Goal: Task Accomplishment & Management: Manage account settings

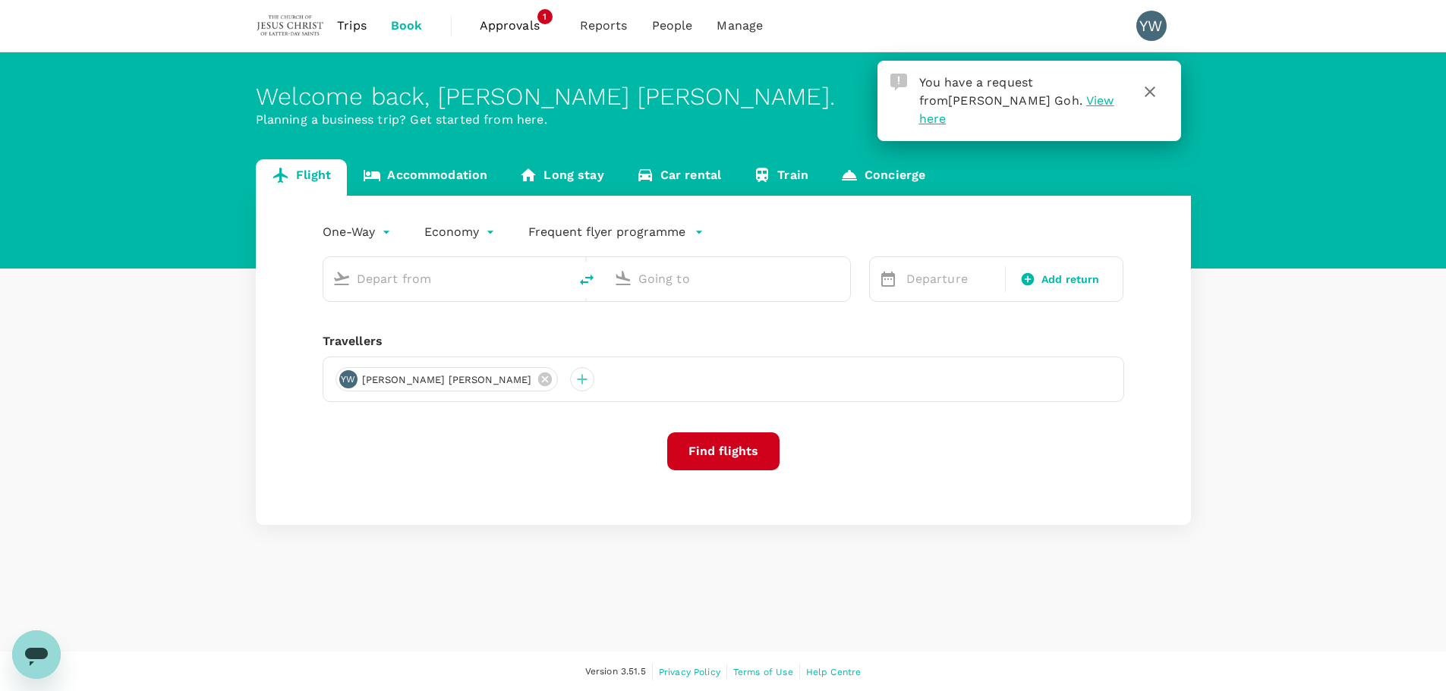
click at [993, 99] on span "View here" at bounding box center [1016, 109] width 195 height 33
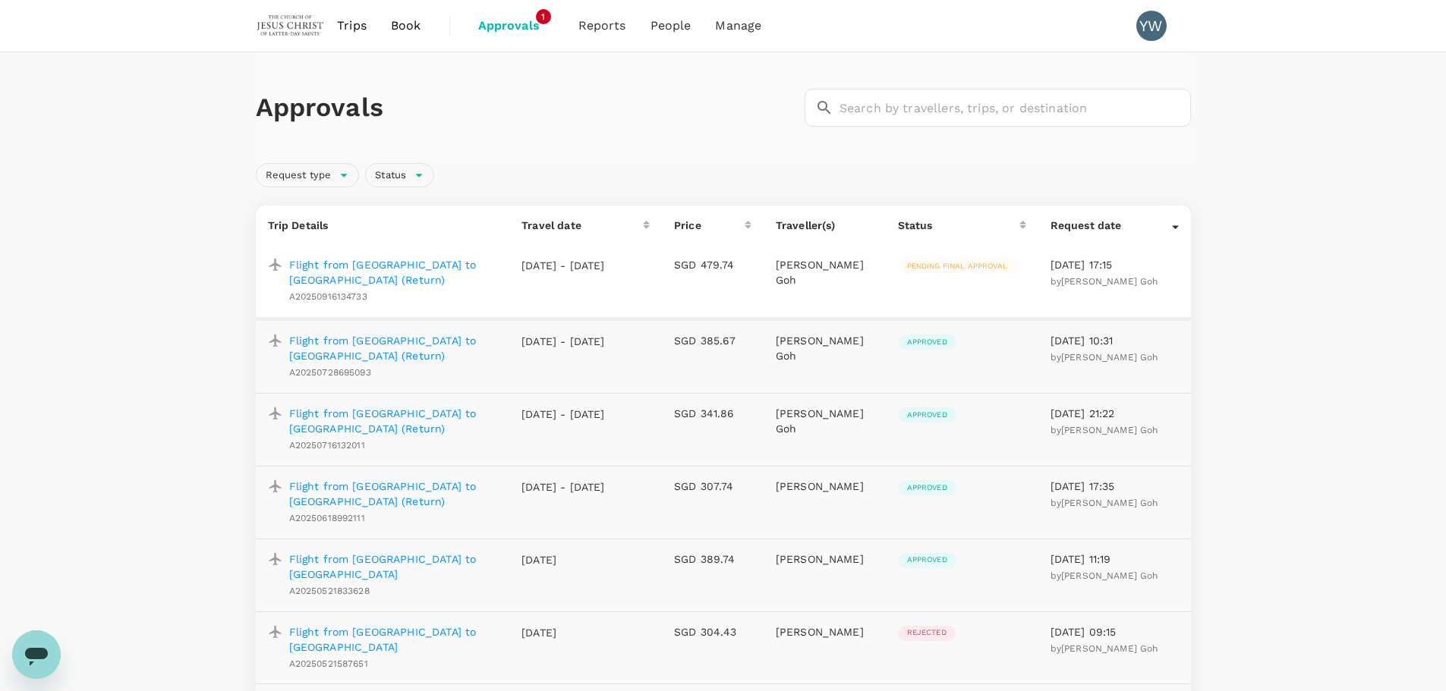
click at [403, 268] on p "Flight from Singapore to Bangkok (Return)" at bounding box center [393, 272] width 209 height 30
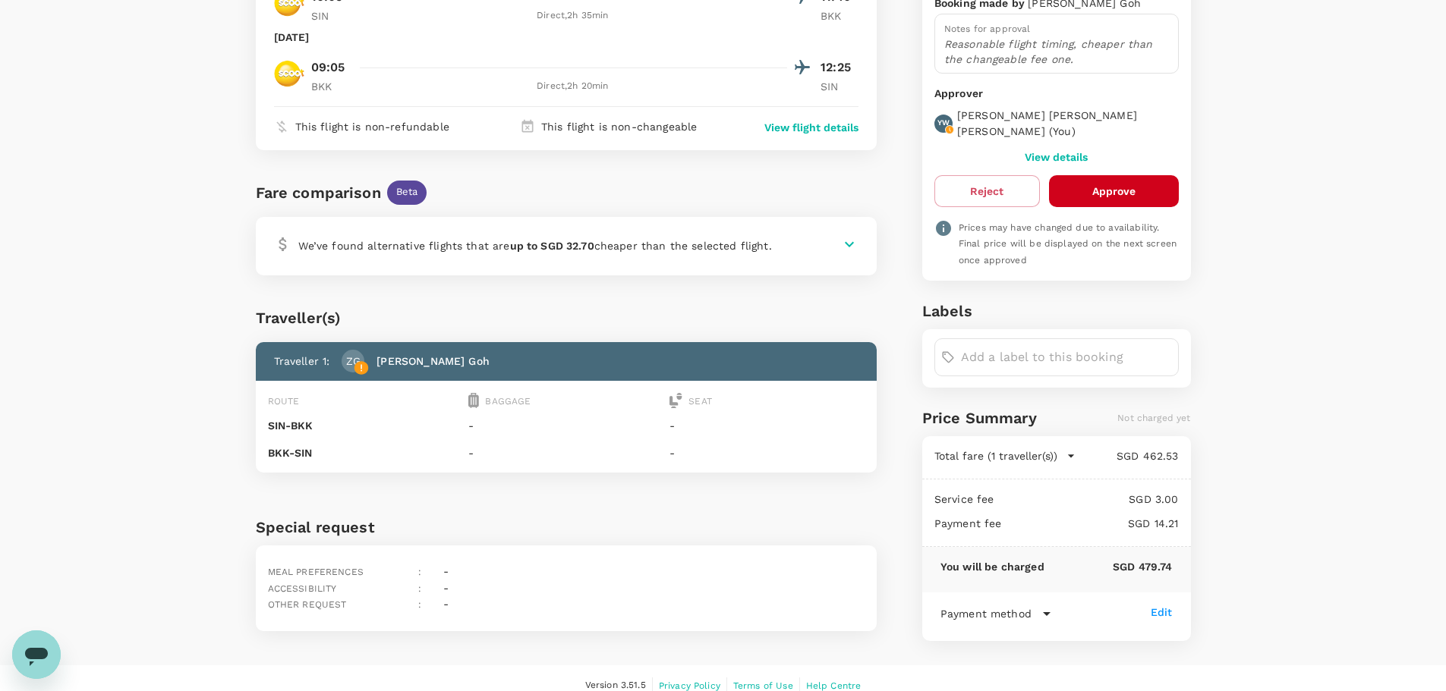
scroll to position [244, 0]
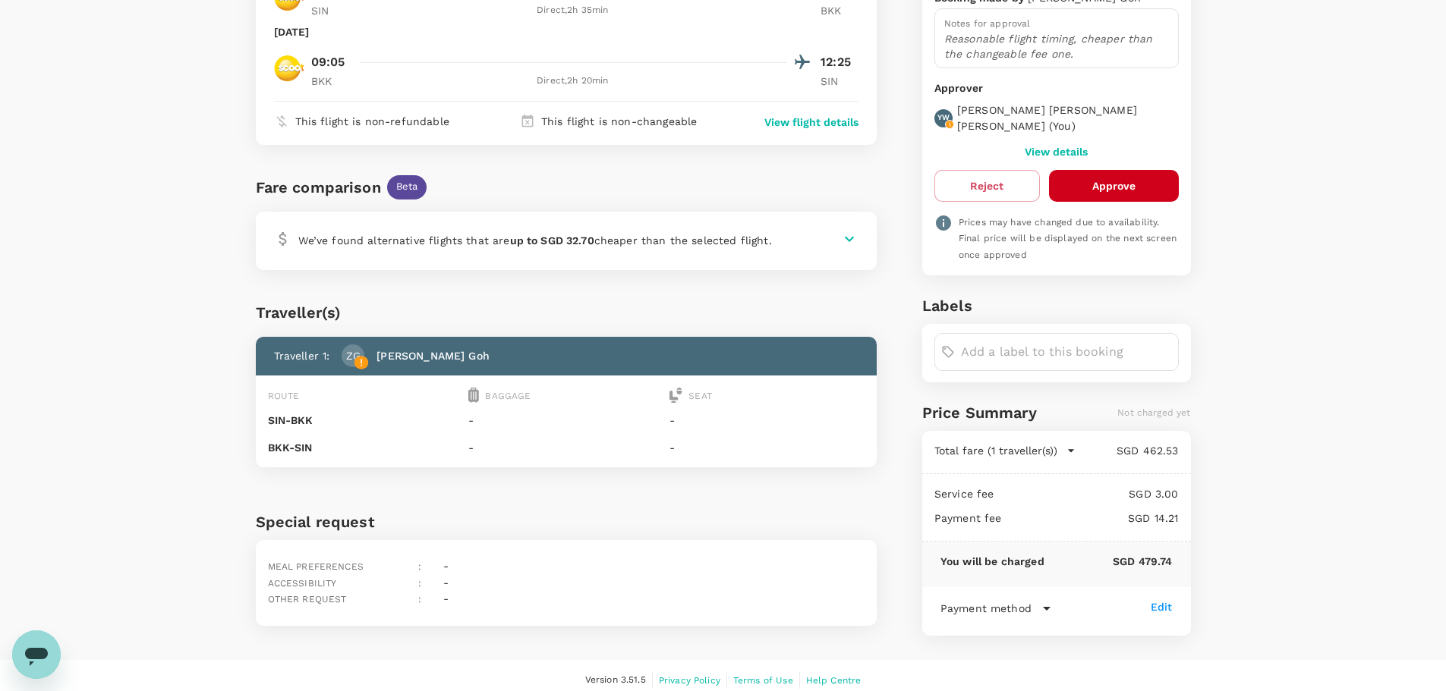
click at [1100, 170] on button "Approve" at bounding box center [1114, 186] width 130 height 32
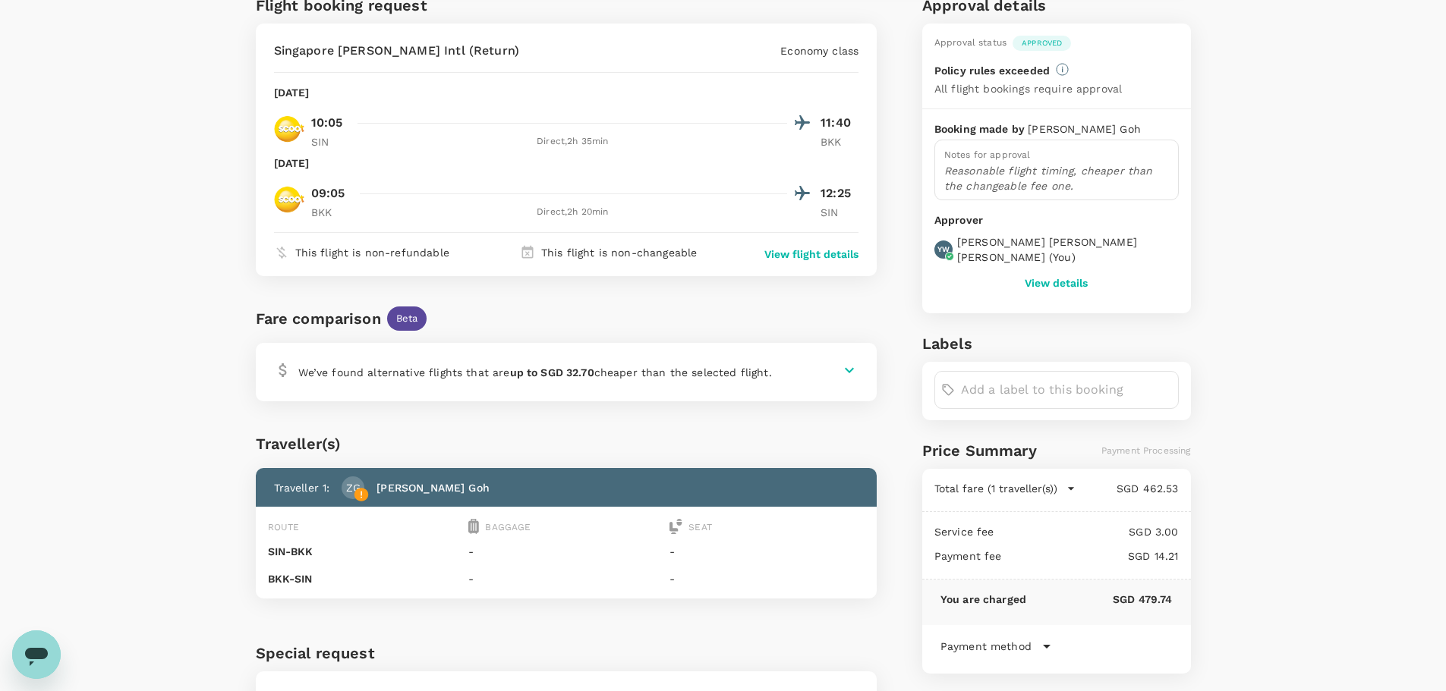
scroll to position [0, 0]
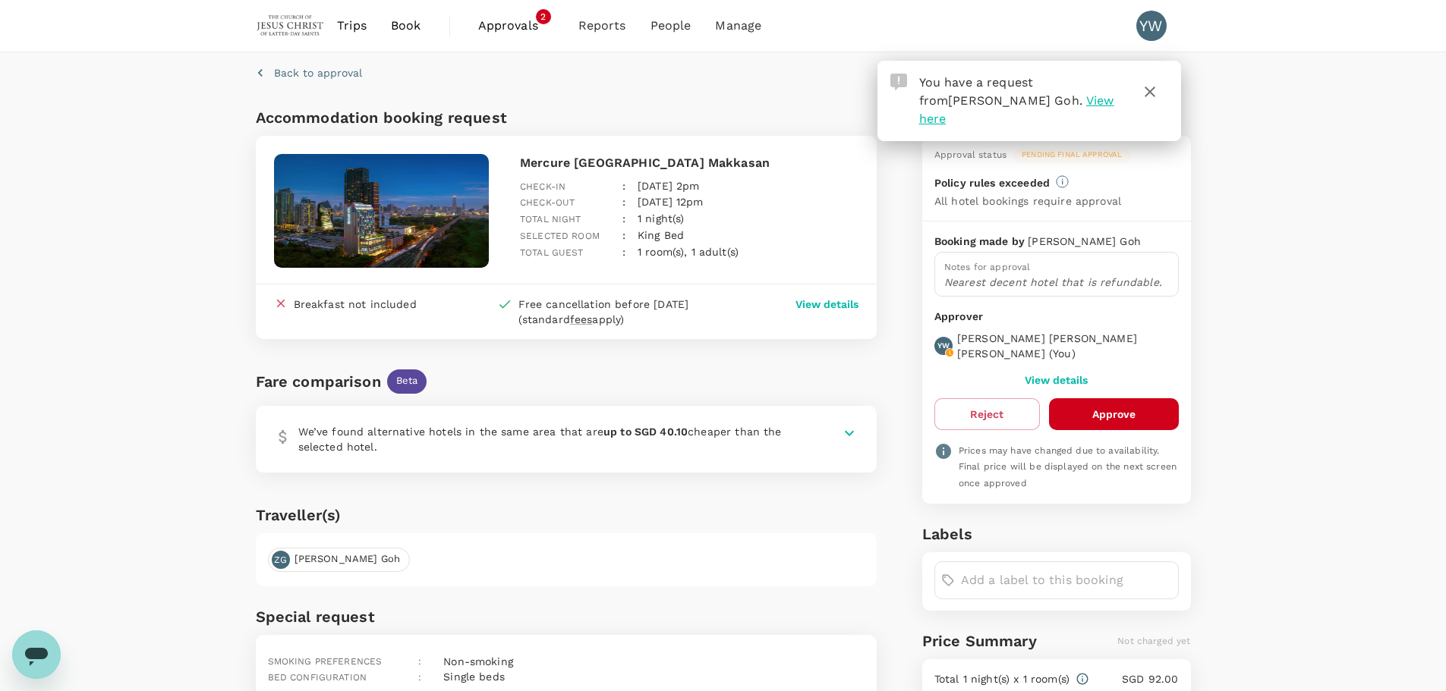
click at [1330, 353] on div "Back to approval Accommodation booking request Mercure Bangkok Makkasan Check-i…" at bounding box center [723, 470] width 1446 height 836
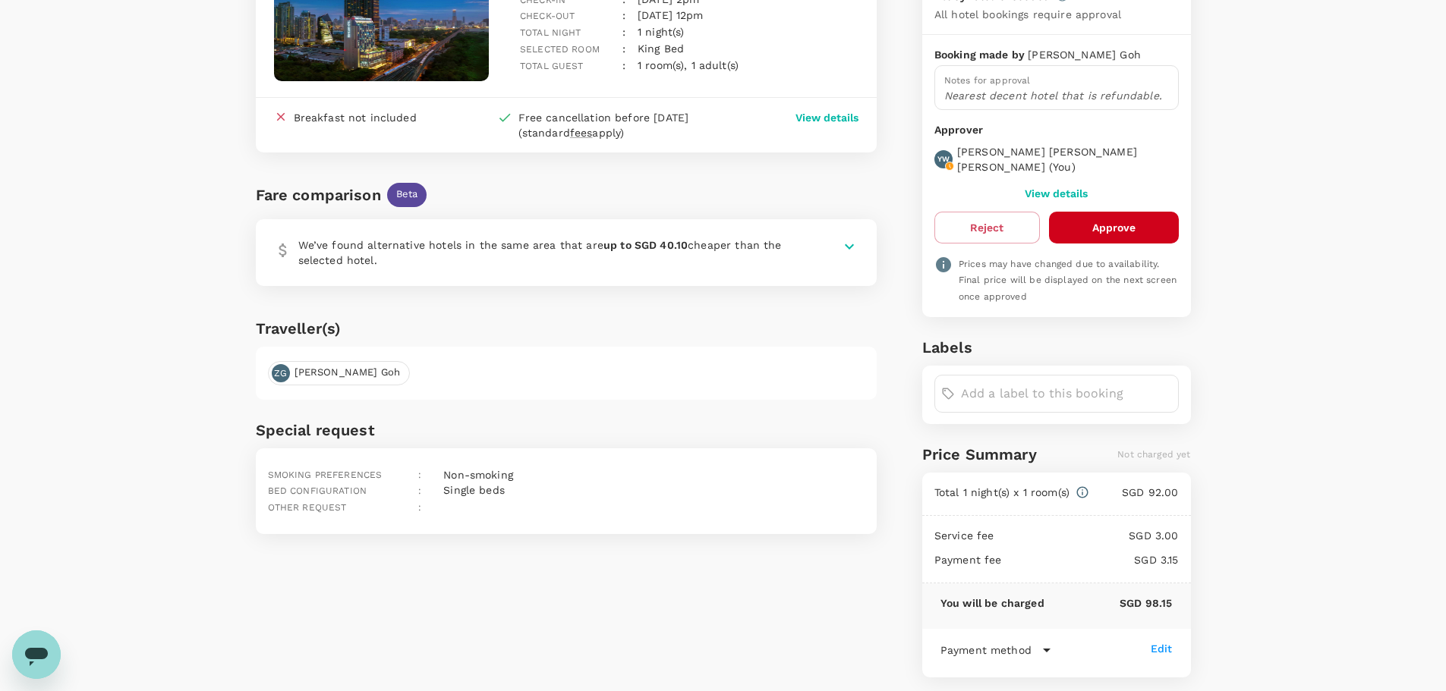
scroll to position [226, 0]
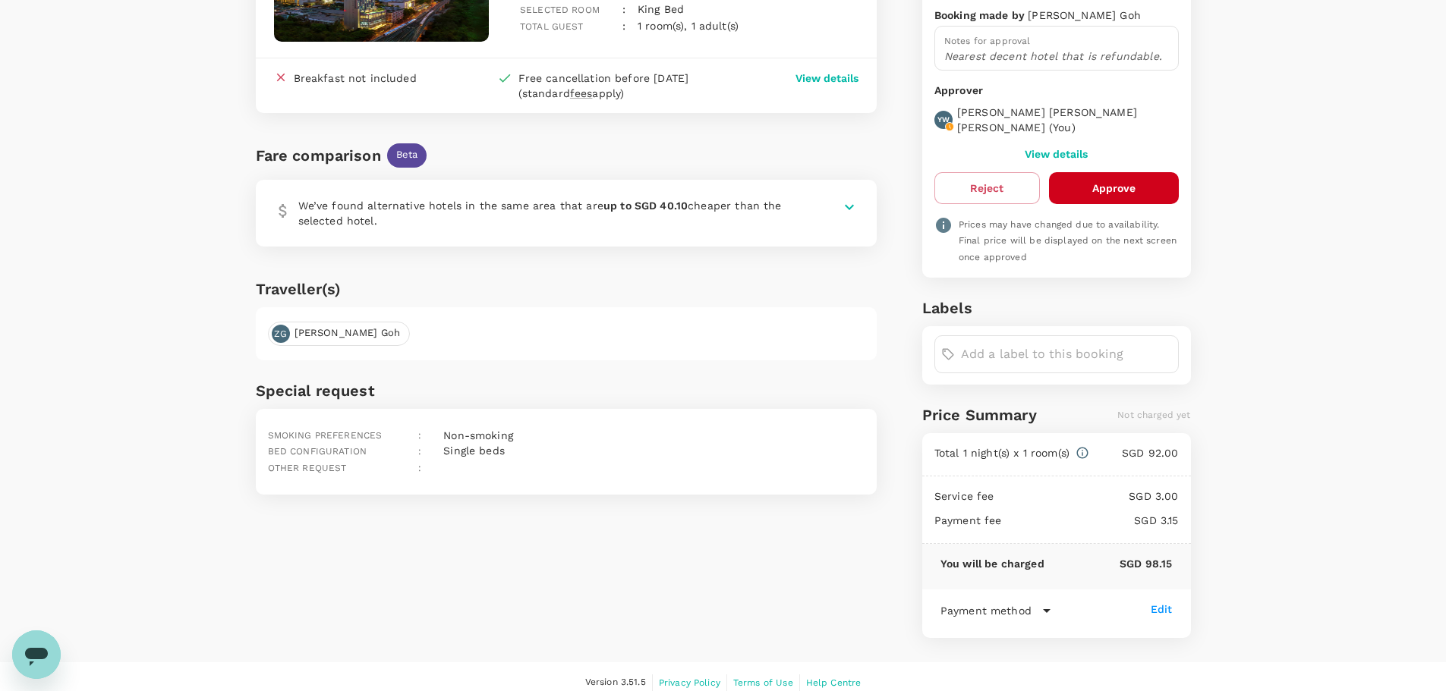
click at [1096, 172] on button "Approve" at bounding box center [1114, 188] width 130 height 32
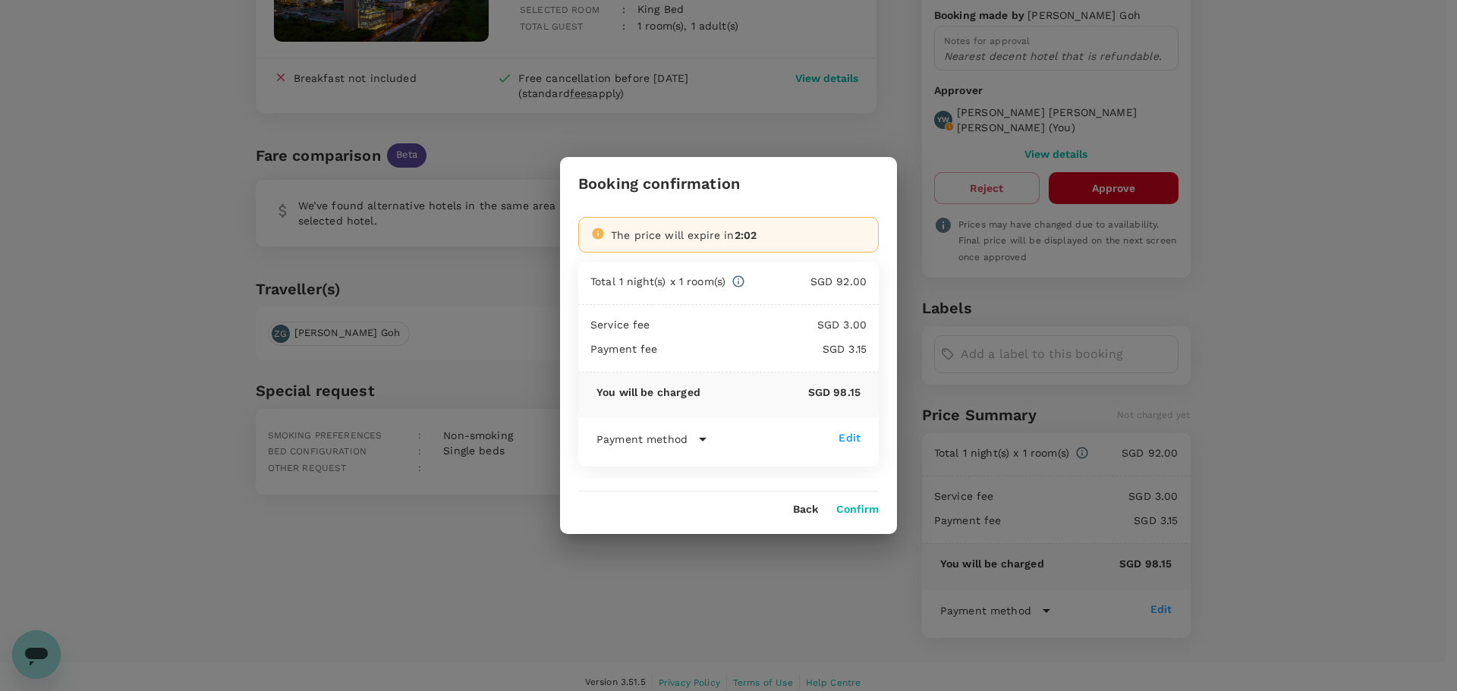
click at [858, 507] on button "Confirm" at bounding box center [857, 510] width 43 height 12
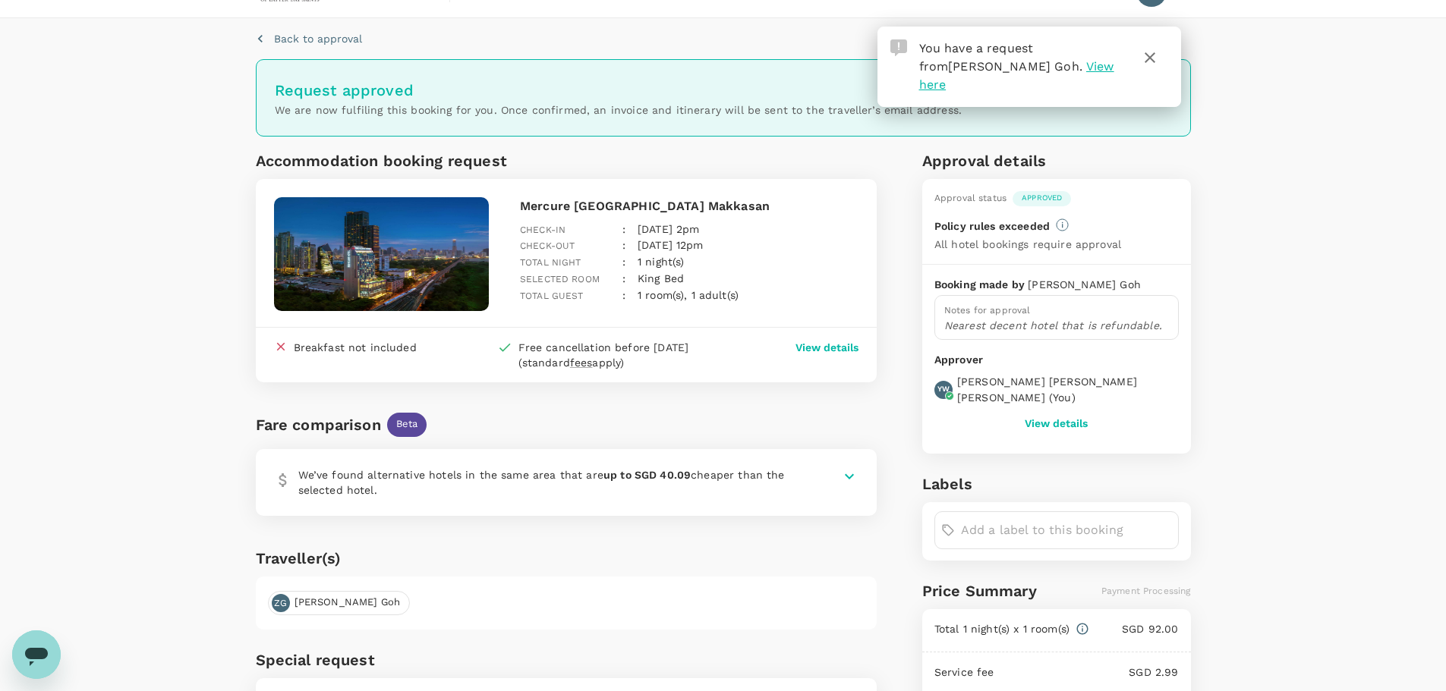
scroll to position [0, 0]
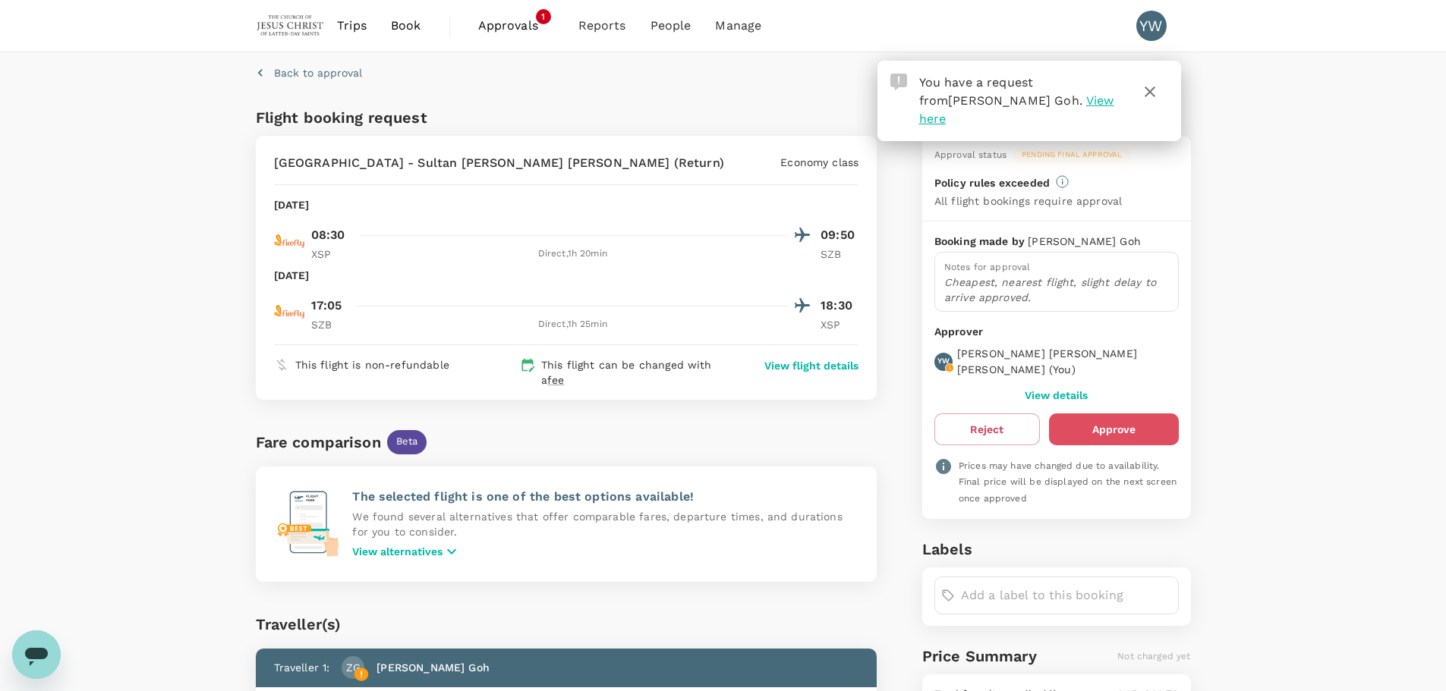
click at [1134, 414] on button "Approve" at bounding box center [1114, 430] width 130 height 32
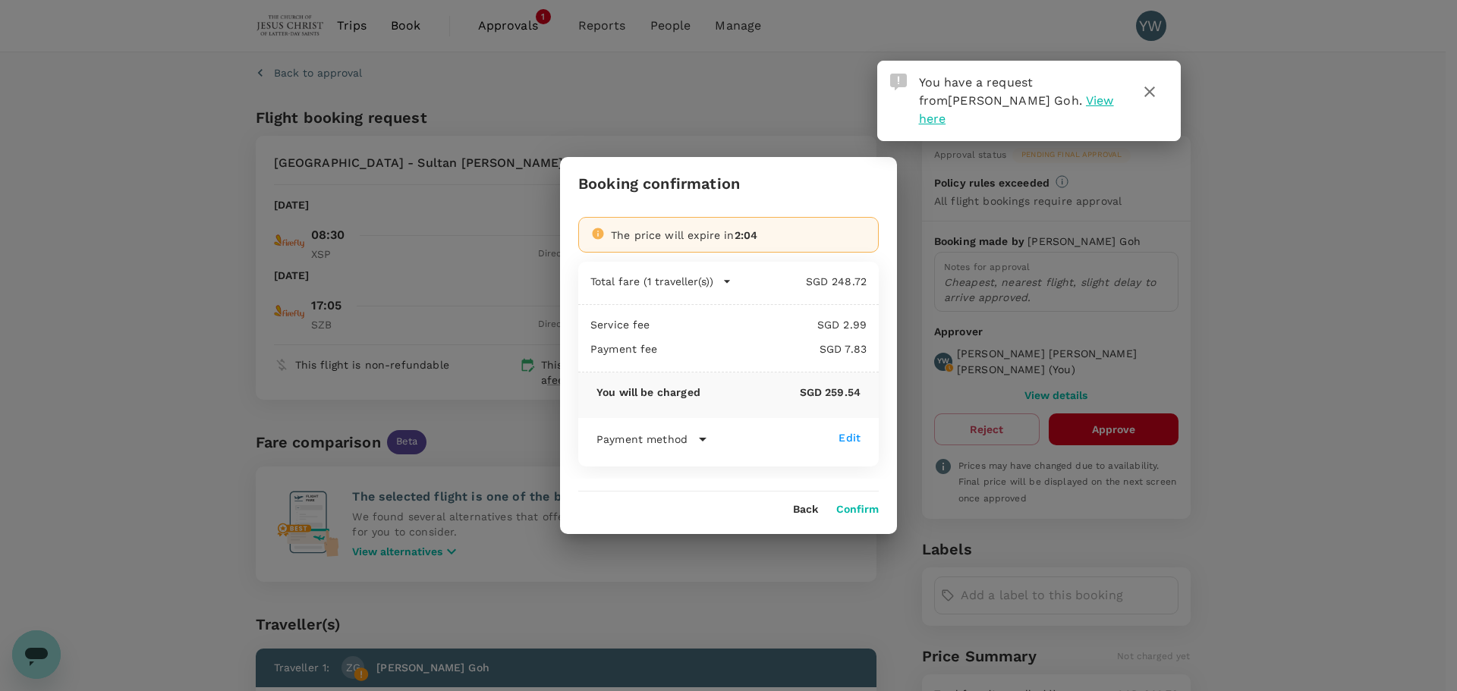
click at [862, 513] on button "Confirm" at bounding box center [857, 510] width 43 height 12
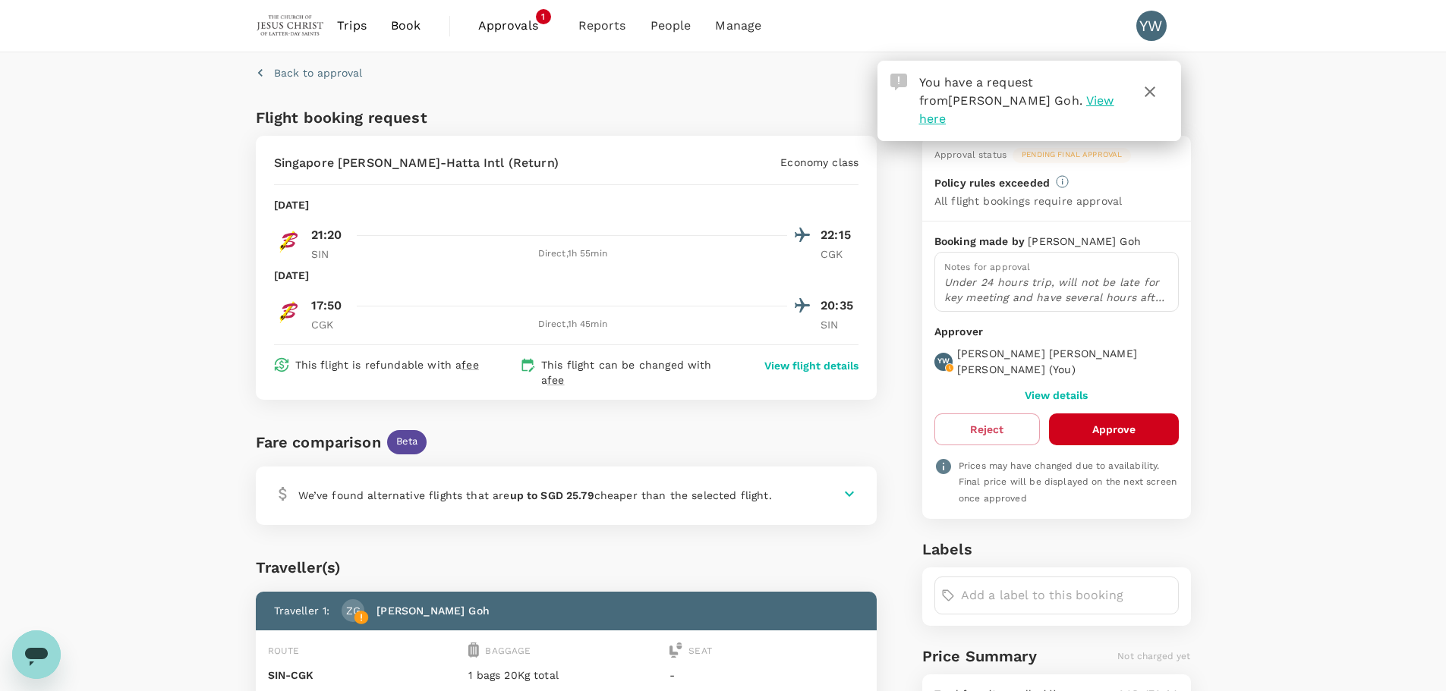
click at [168, 152] on div "Back to approval Flight booking request [GEOGRAPHIC_DATA] Changi - Soekarno-Hat…" at bounding box center [723, 478] width 1446 height 853
click at [1151, 89] on icon "button" at bounding box center [1150, 92] width 18 height 18
